Goal: Information Seeking & Learning: Learn about a topic

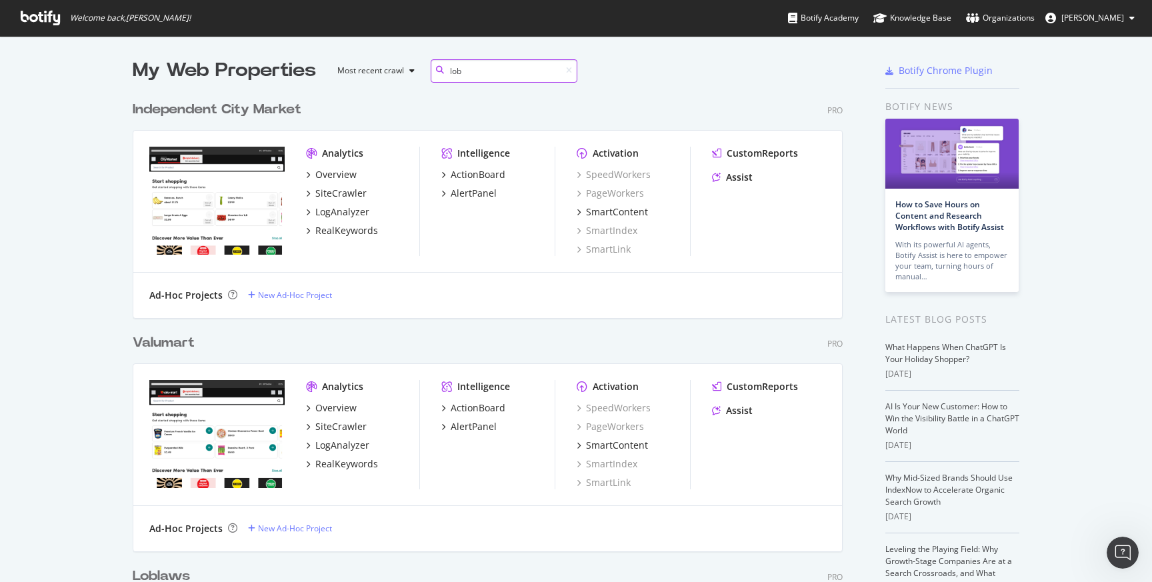
scroll to position [261, 711]
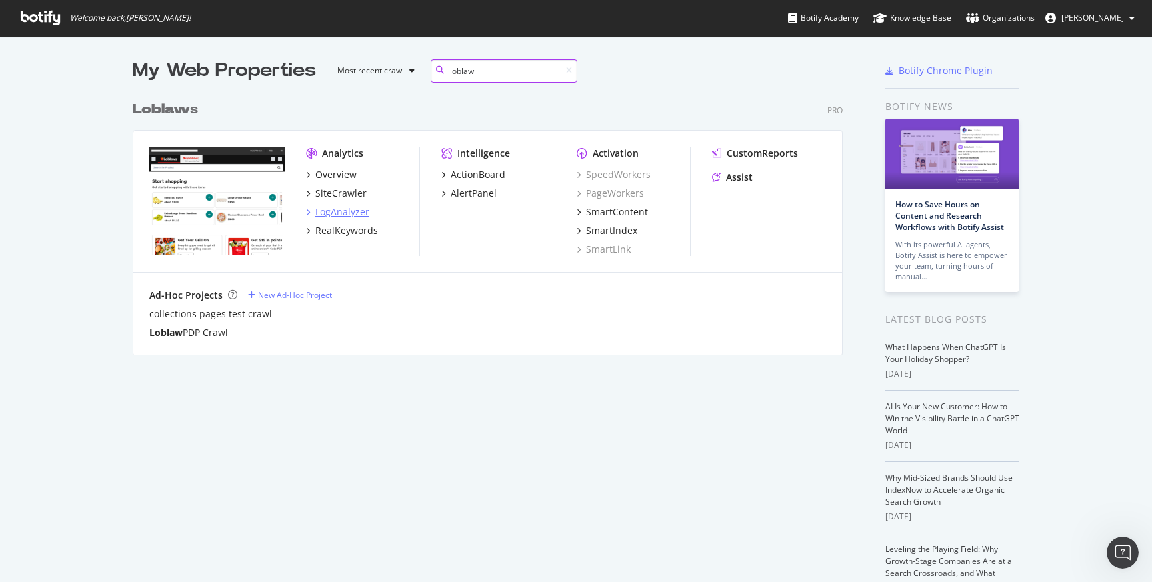
type input "loblaw"
click at [353, 208] on div "LogAnalyzer" at bounding box center [342, 211] width 54 height 13
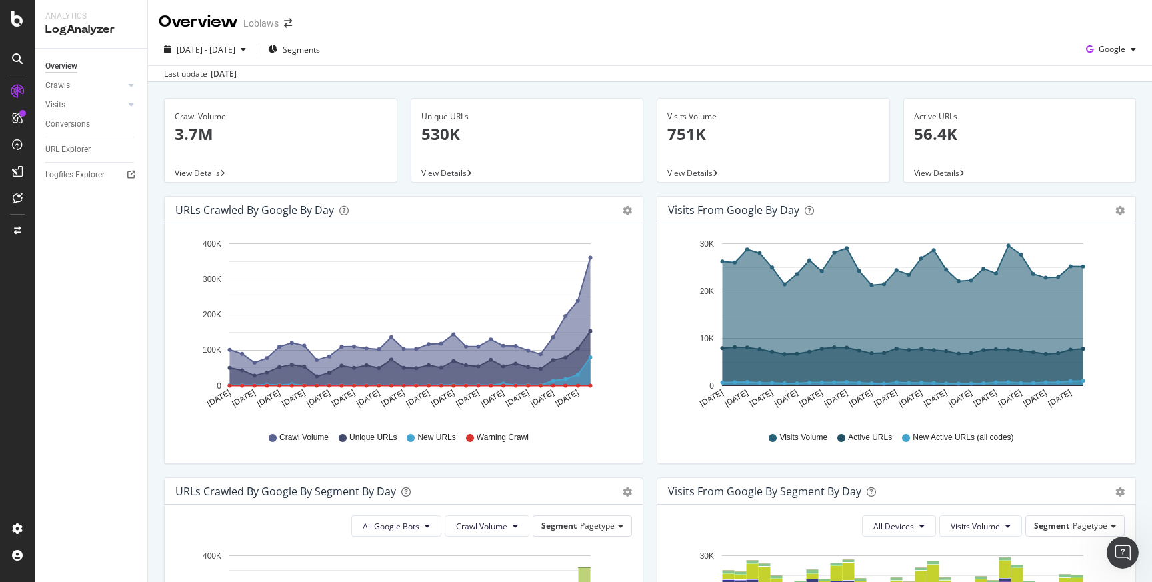
click at [582, 78] on div "Last update [DATE]" at bounding box center [650, 73] width 1004 height 16
click at [1090, 43] on div "Google" at bounding box center [1111, 49] width 61 height 20
click at [1085, 120] on div "OpenAI" at bounding box center [1101, 125] width 92 height 19
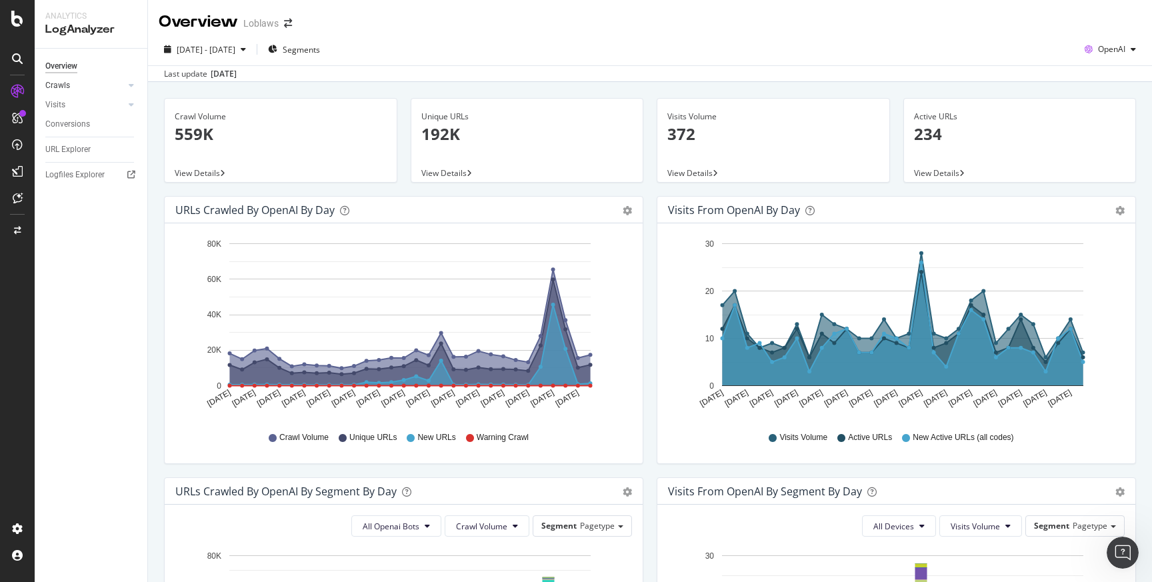
click at [72, 90] on link "Crawls" at bounding box center [84, 86] width 79 height 14
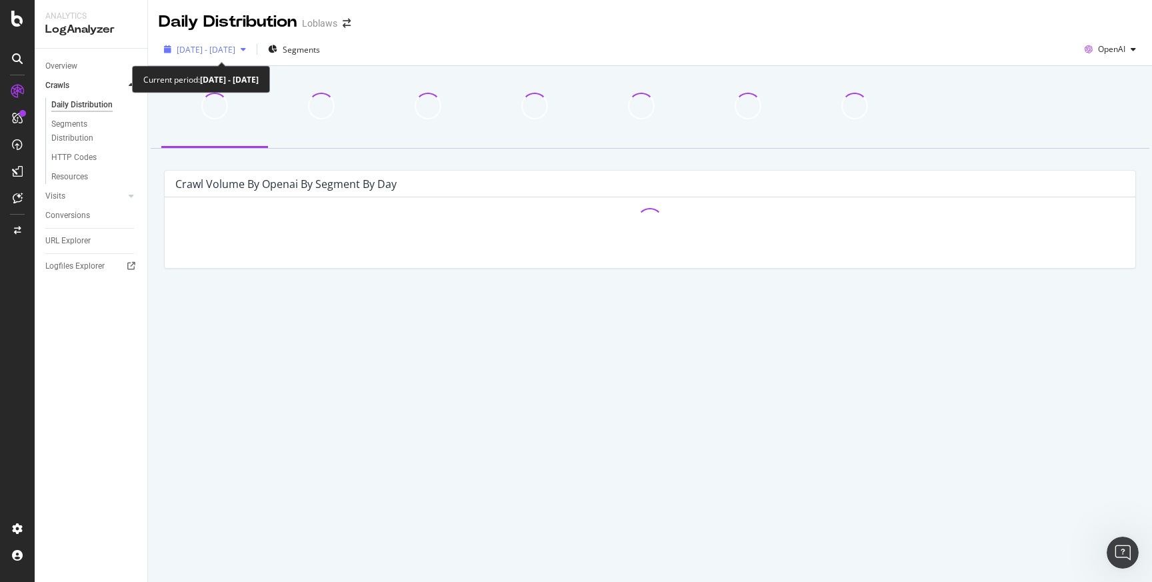
click at [235, 49] on span "[DATE] - [DATE]" at bounding box center [206, 49] width 59 height 11
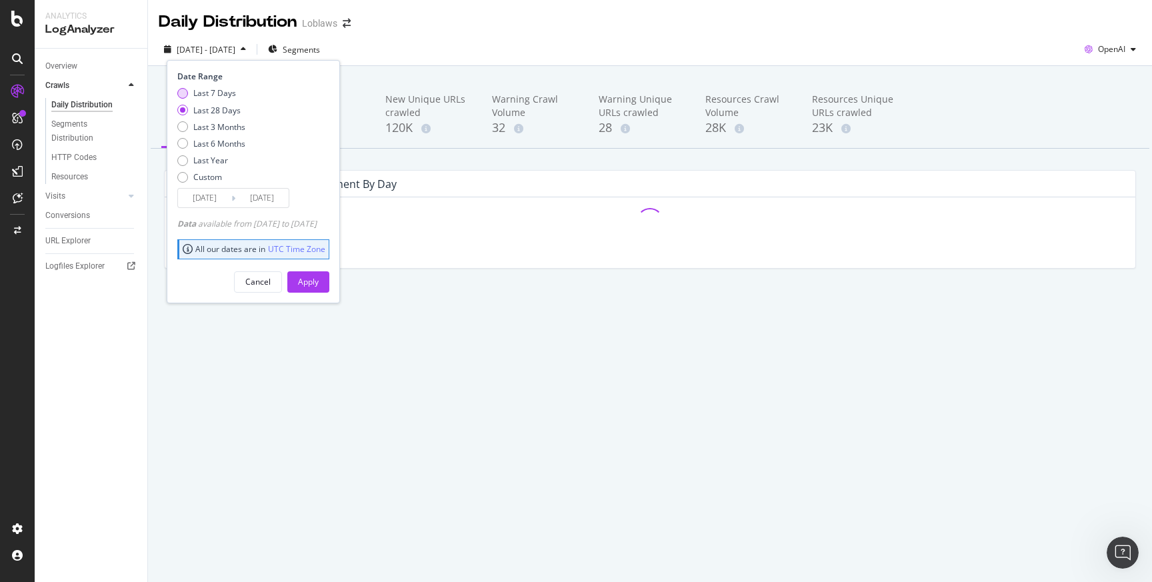
click at [227, 97] on div "Last 7 Days" at bounding box center [214, 92] width 43 height 11
type input "[DATE]"
click at [329, 283] on button "Apply" at bounding box center [308, 281] width 42 height 21
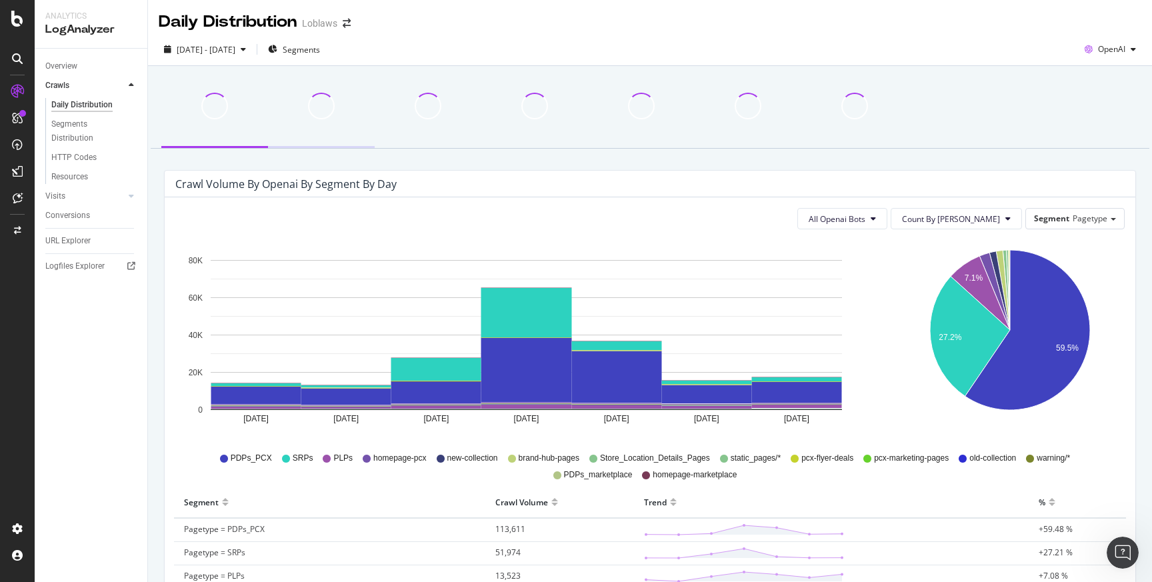
click at [339, 128] on div at bounding box center [321, 115] width 107 height 66
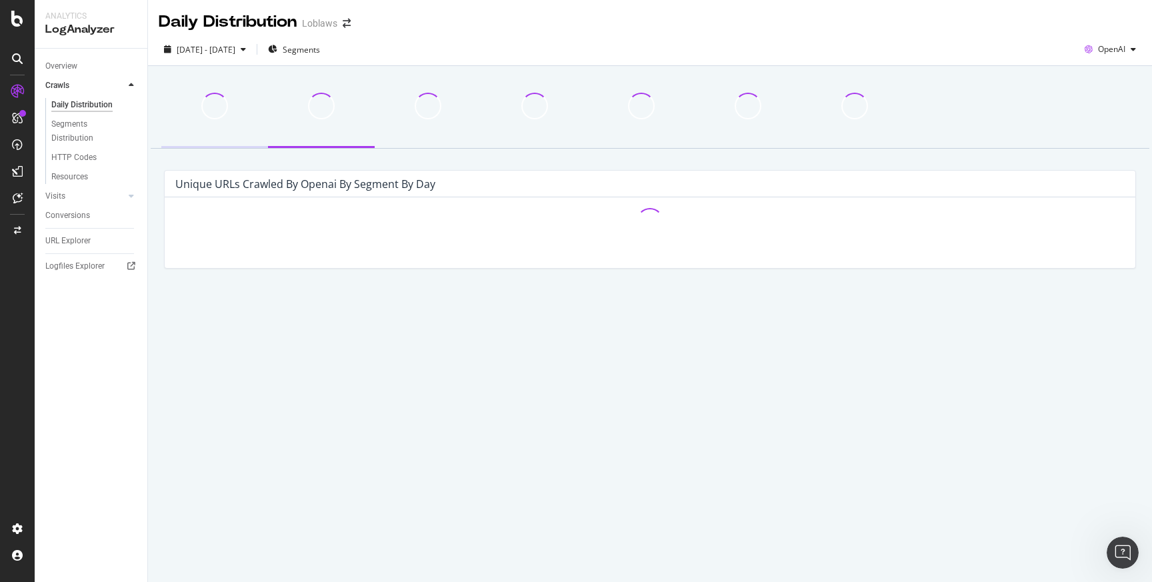
click at [232, 119] on div at bounding box center [214, 115] width 107 height 66
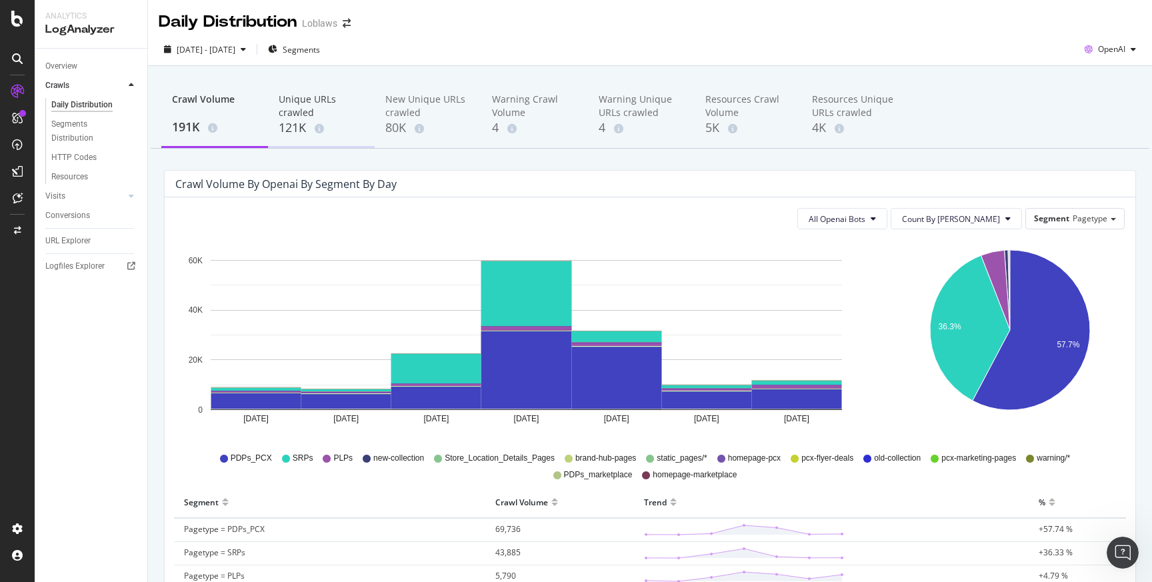
click at [272, 110] on div "Unique URLs crawled 121K" at bounding box center [321, 115] width 107 height 66
click at [320, 42] on div "Segments" at bounding box center [294, 49] width 52 height 20
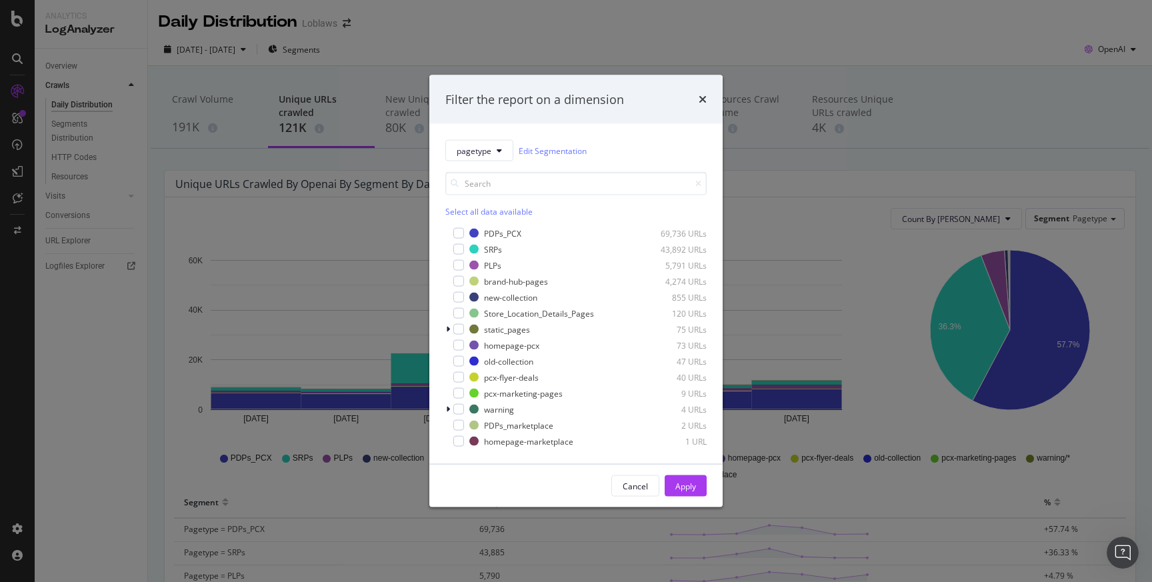
click at [67, 237] on div "Filter the report on a dimension pagetype Edit Segmentation Select all data ava…" at bounding box center [576, 291] width 1152 height 582
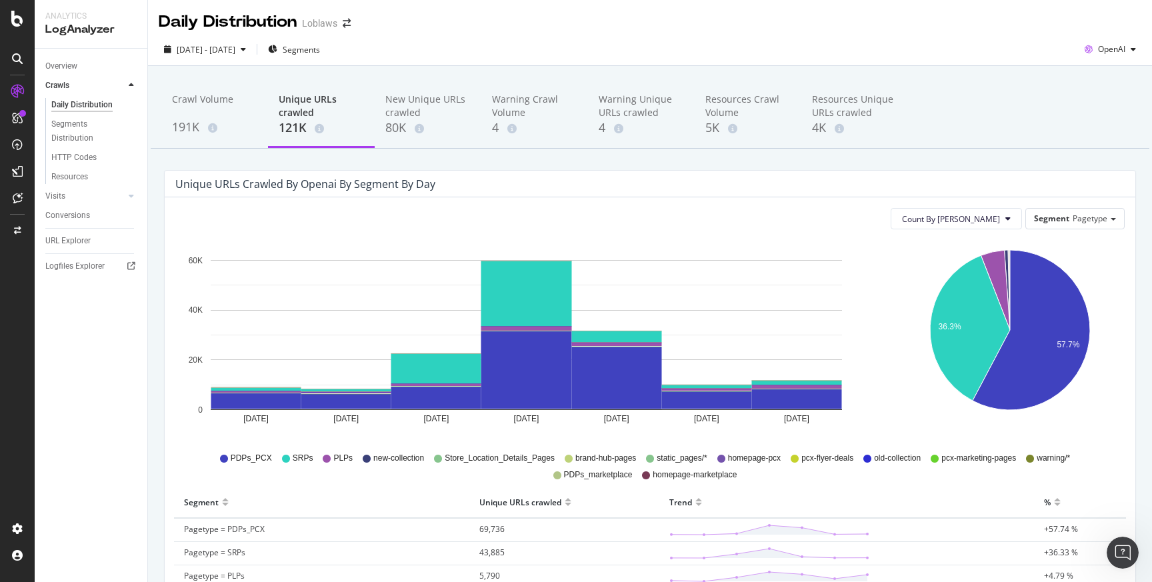
click at [67, 237] on div "URL Explorer" at bounding box center [67, 241] width 45 height 14
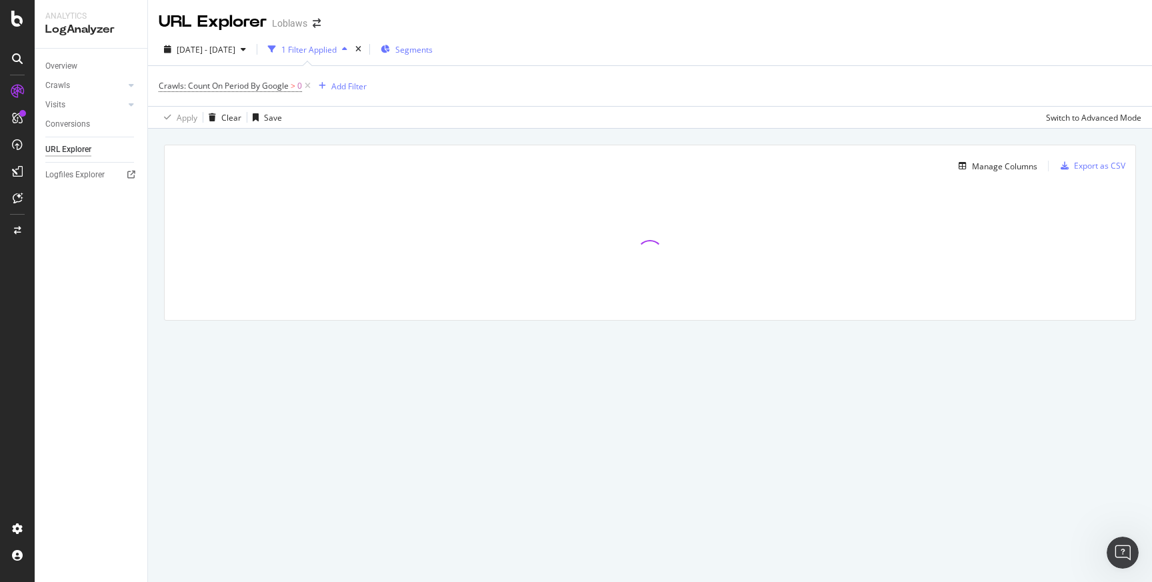
click at [432, 47] on div "Segments" at bounding box center [407, 49] width 52 height 11
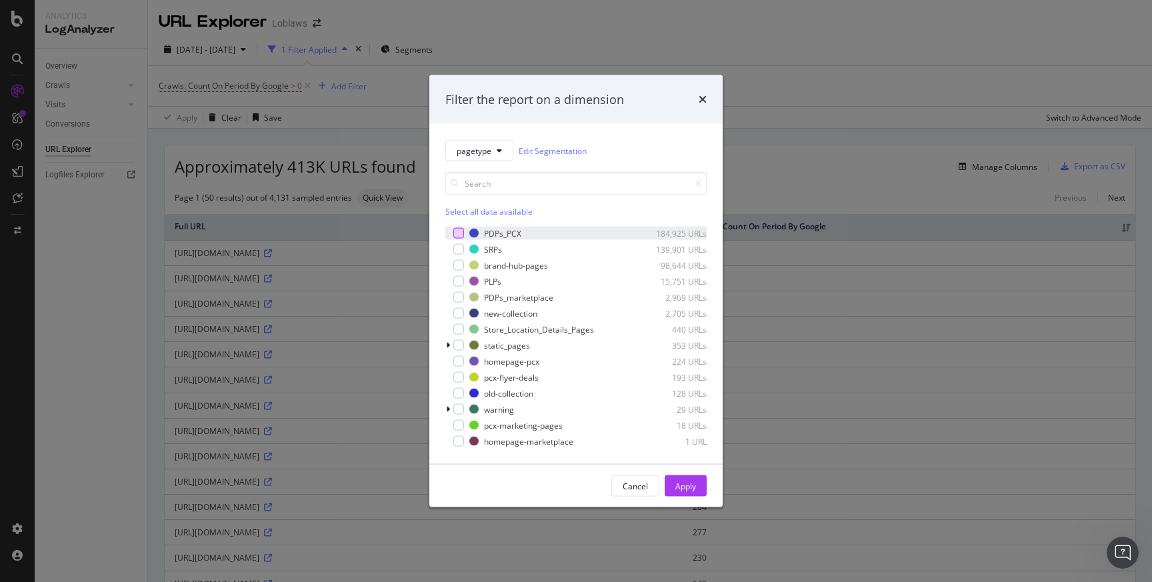
click at [457, 233] on div "modal" at bounding box center [458, 233] width 11 height 11
click at [699, 486] on button "Apply" at bounding box center [686, 485] width 42 height 21
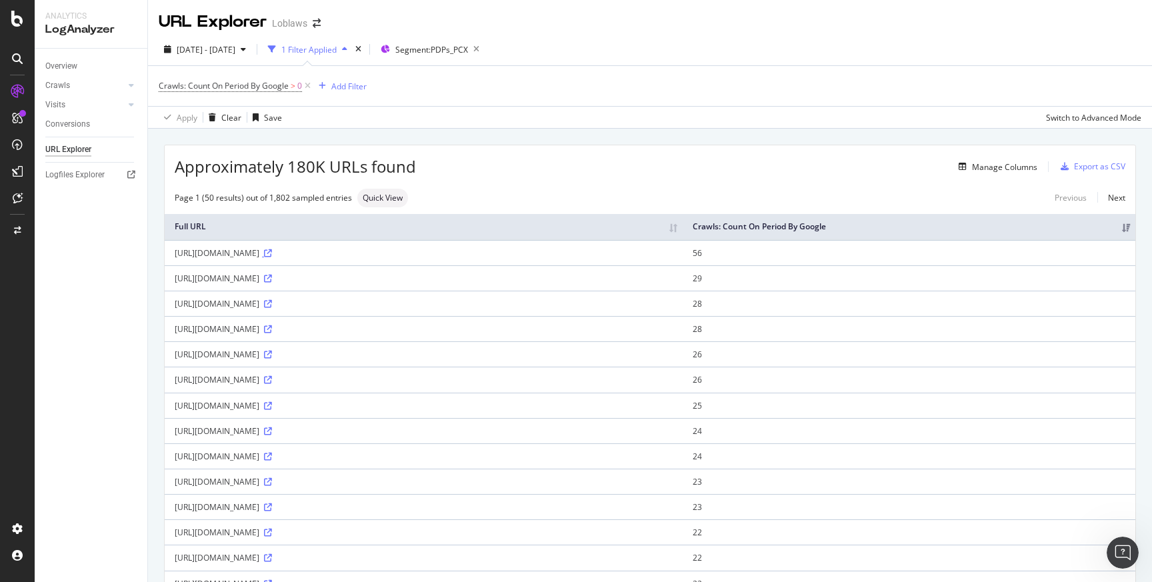
click at [272, 252] on icon at bounding box center [268, 253] width 8 height 8
click at [79, 59] on link "Overview" at bounding box center [91, 66] width 93 height 14
